Goal: Transaction & Acquisition: Download file/media

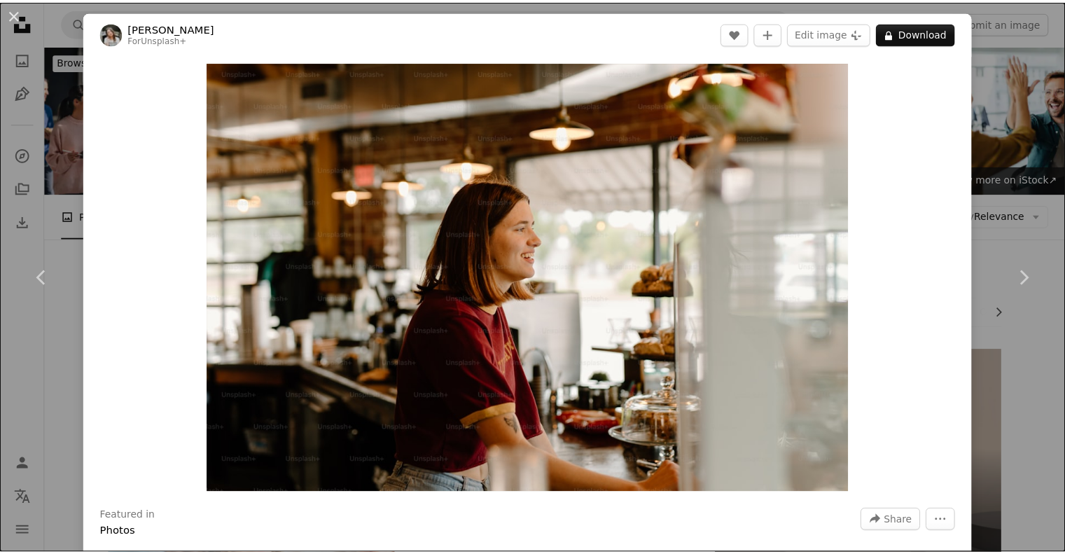
scroll to position [2998, 0]
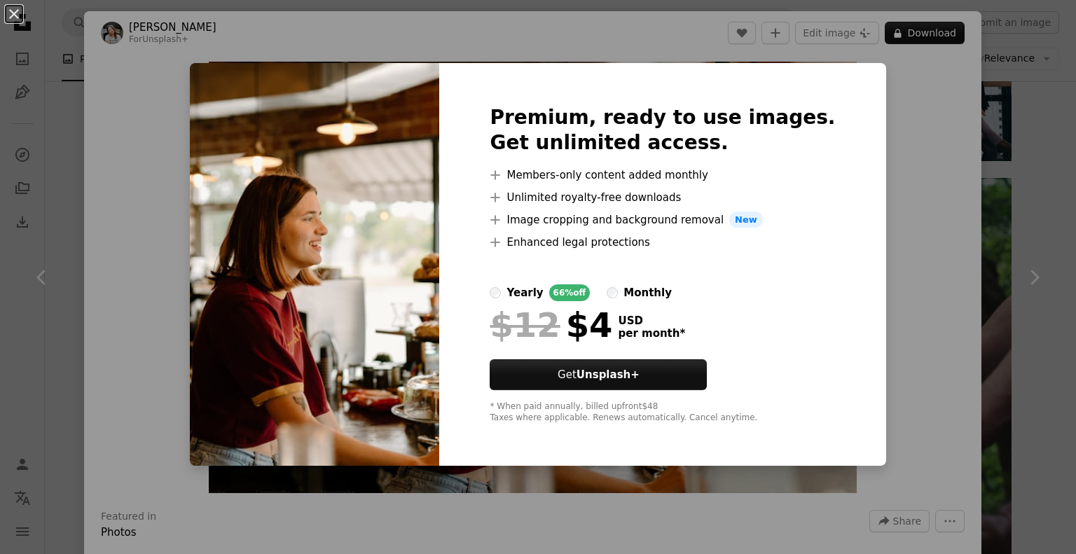
click at [919, 267] on div "An X shape Premium, ready to use images. Get unlimited access. A plus sign Memb…" at bounding box center [538, 277] width 1076 height 554
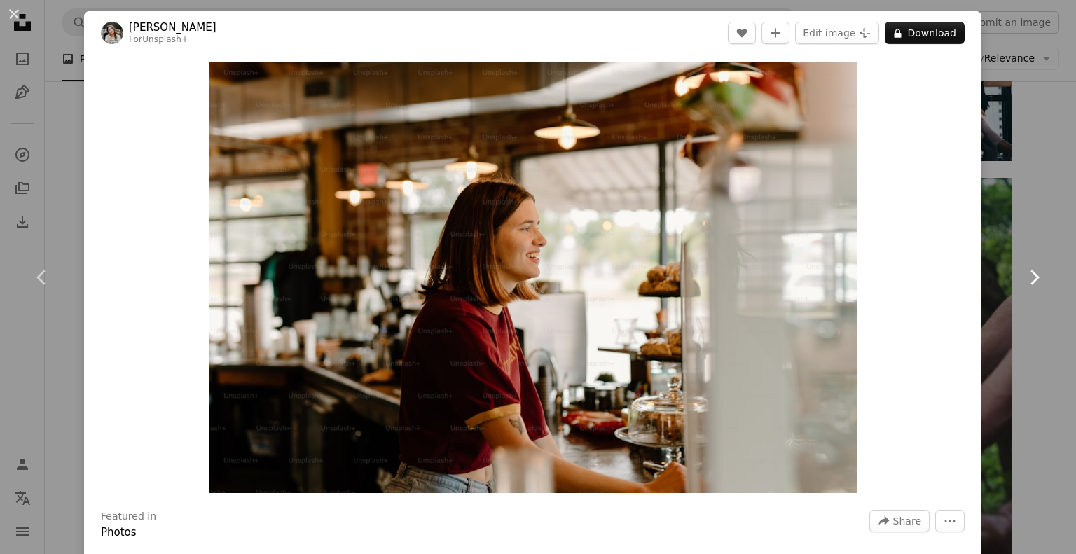
click at [997, 221] on link "Chevron right" at bounding box center [1034, 277] width 84 height 134
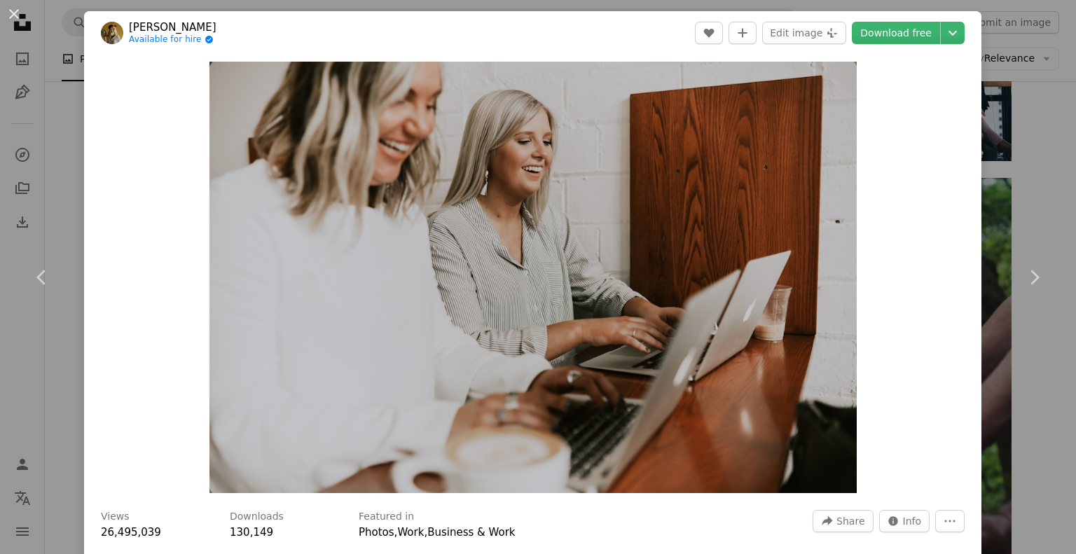
click at [1048, 186] on div "An X shape Chevron left Chevron right [PERSON_NAME] Available for hire A checkm…" at bounding box center [538, 277] width 1076 height 554
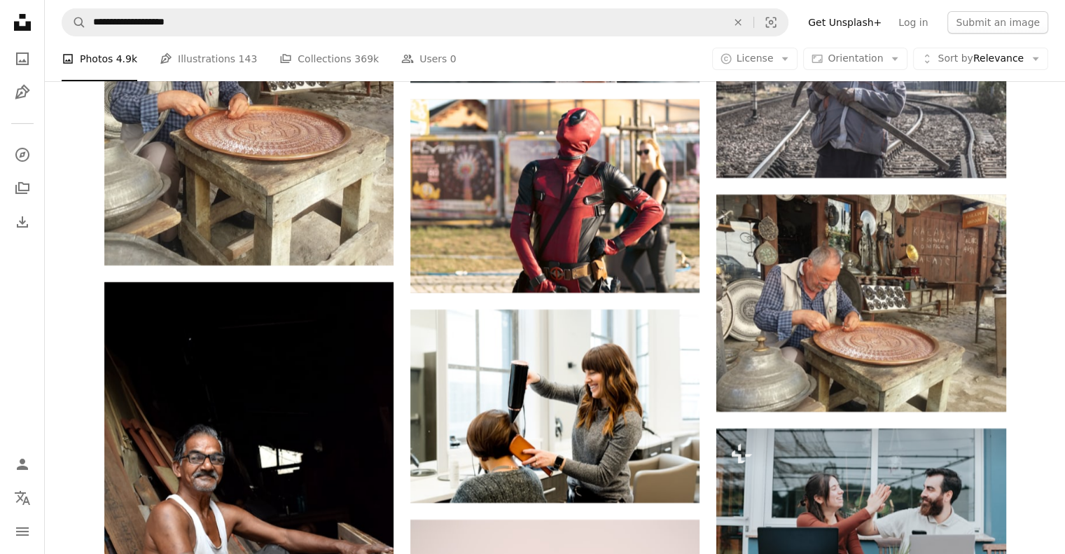
scroll to position [5054, 0]
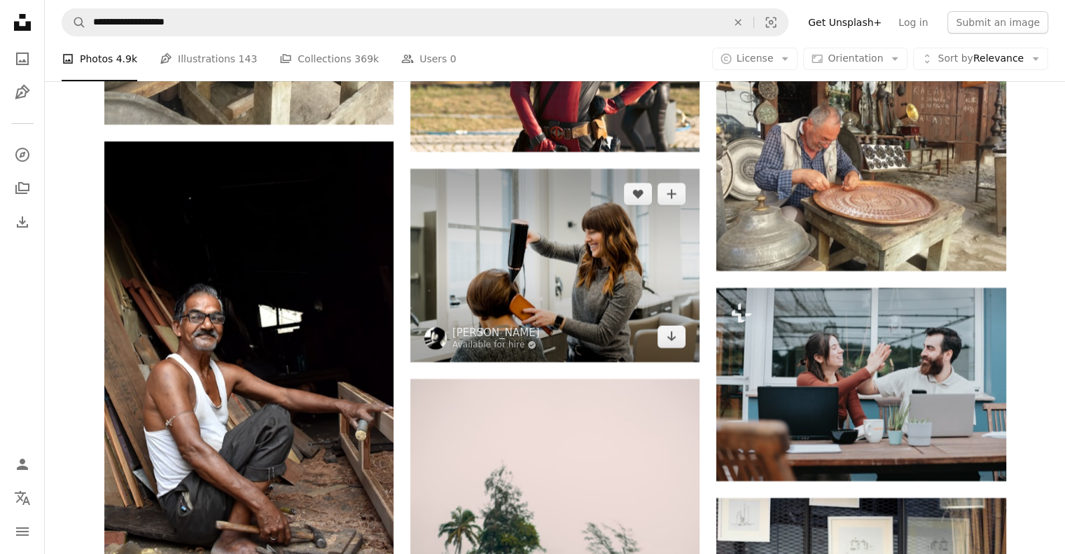
click at [569, 272] on img at bounding box center [554, 265] width 289 height 193
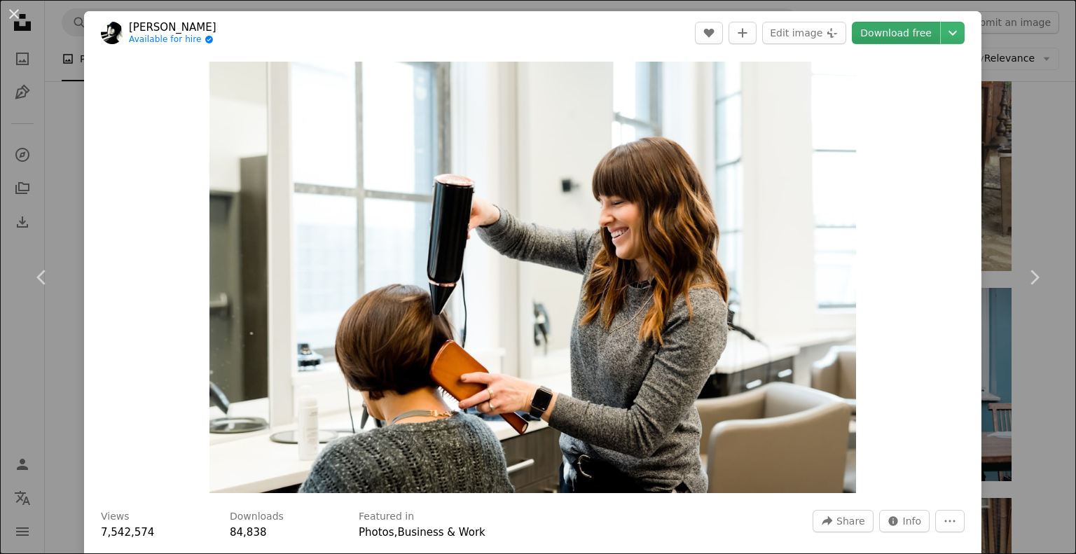
click at [889, 30] on link "Download free" at bounding box center [896, 33] width 88 height 22
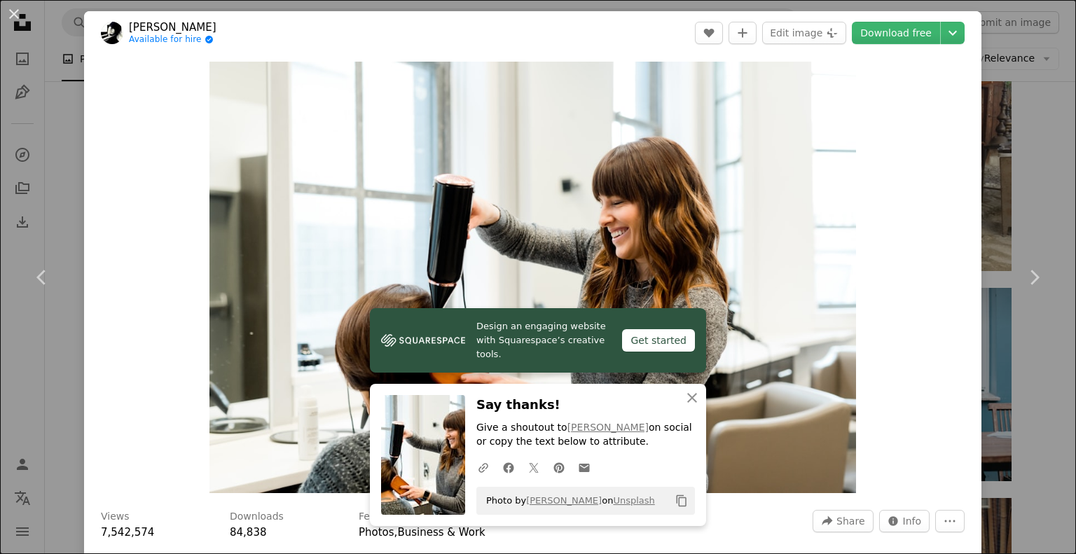
click at [1020, 135] on div "An X shape Chevron left Chevron right Design an engaging website with Squarespa…" at bounding box center [538, 277] width 1076 height 554
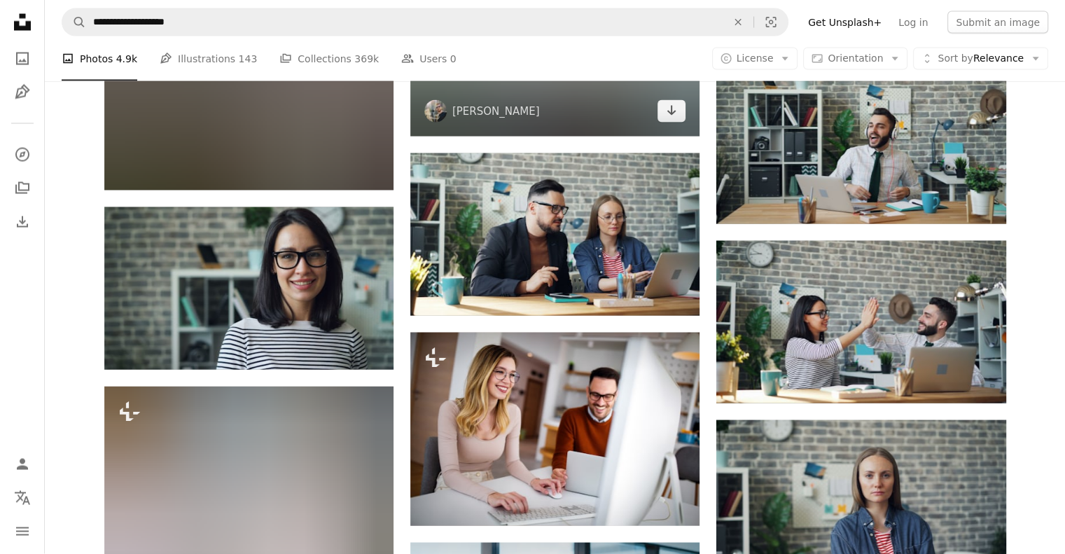
scroll to position [13435, 0]
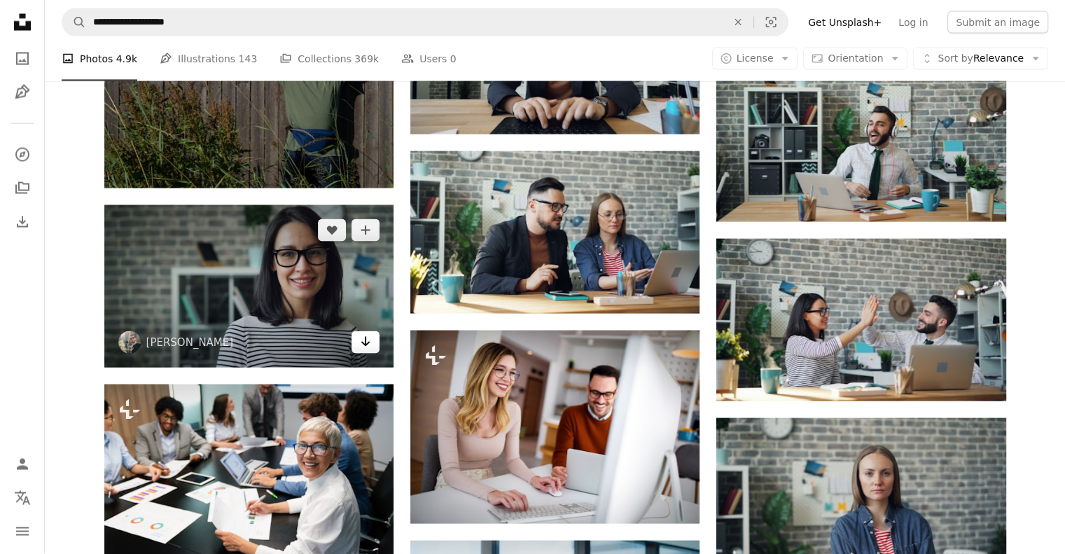
click at [373, 349] on link "Arrow pointing down" at bounding box center [366, 342] width 28 height 22
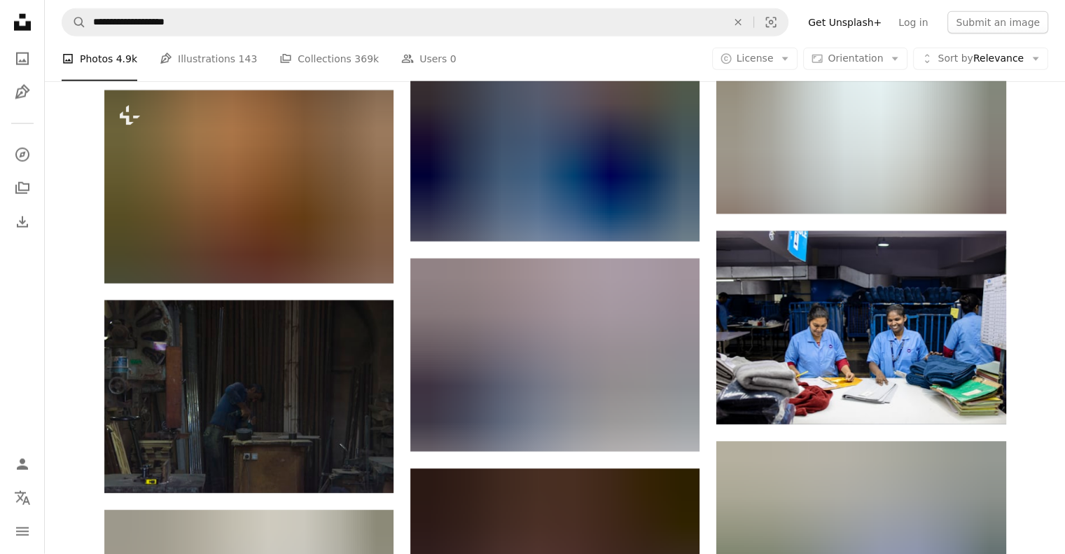
scroll to position [19379, 0]
